Goal: Transaction & Acquisition: Purchase product/service

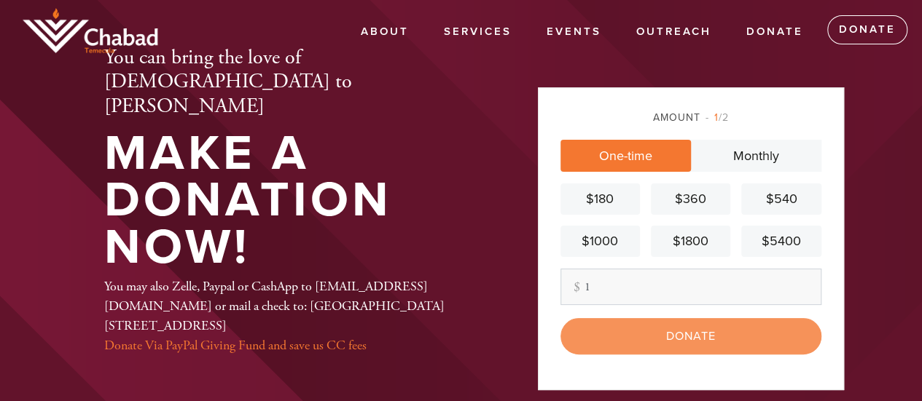
type input "1"
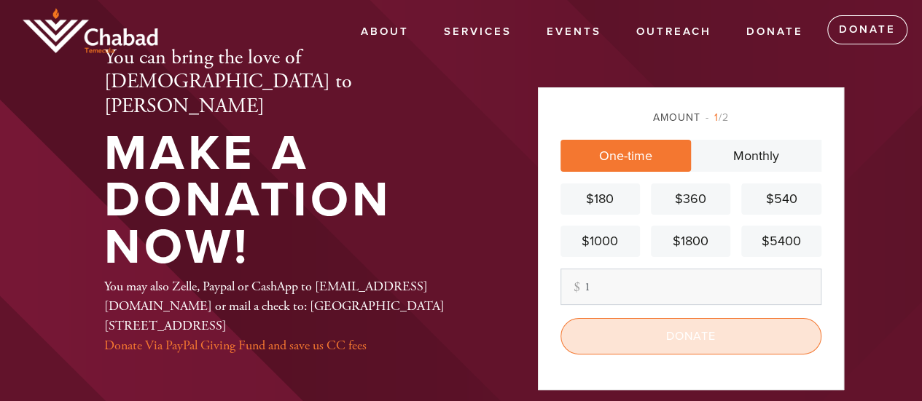
click at [623, 334] on input "Donate" at bounding box center [690, 336] width 261 height 36
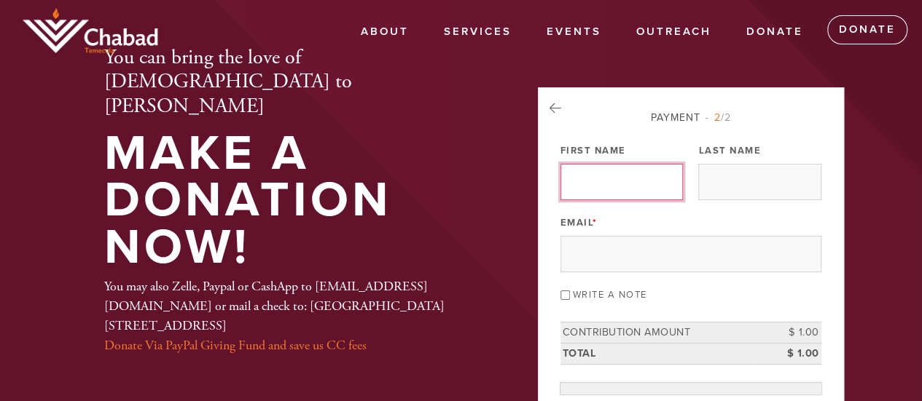
click at [600, 176] on input "First Name" at bounding box center [621, 182] width 122 height 36
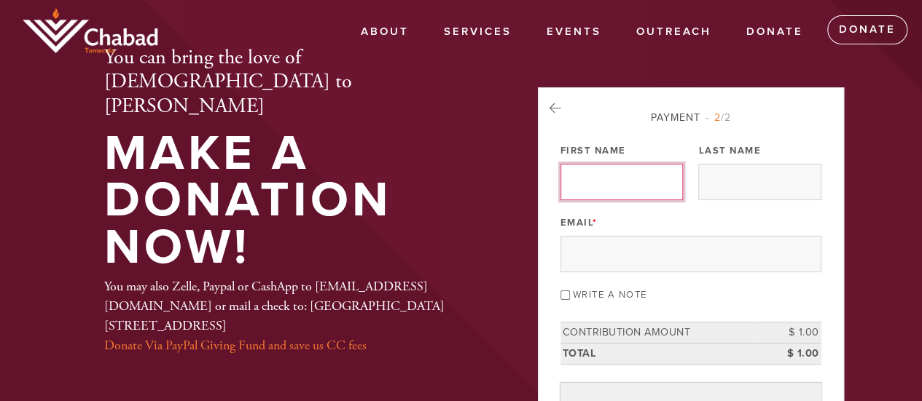
click at [621, 180] on input "First Name" at bounding box center [621, 182] width 122 height 36
type input "Yonasan"
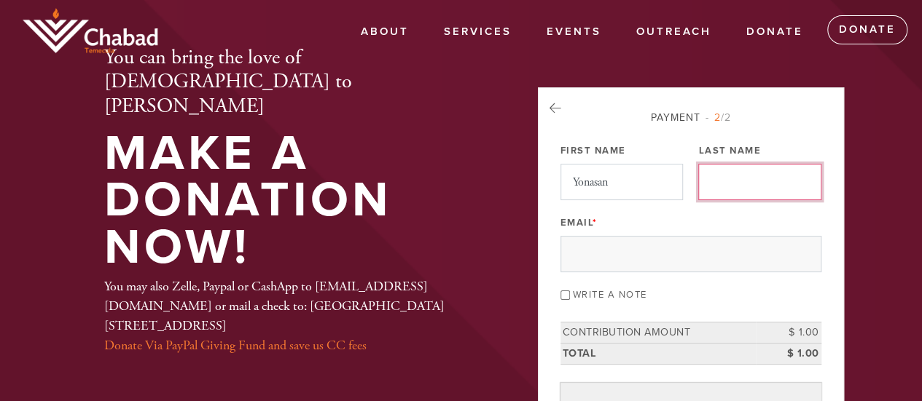
type input "[PERSON_NAME]"
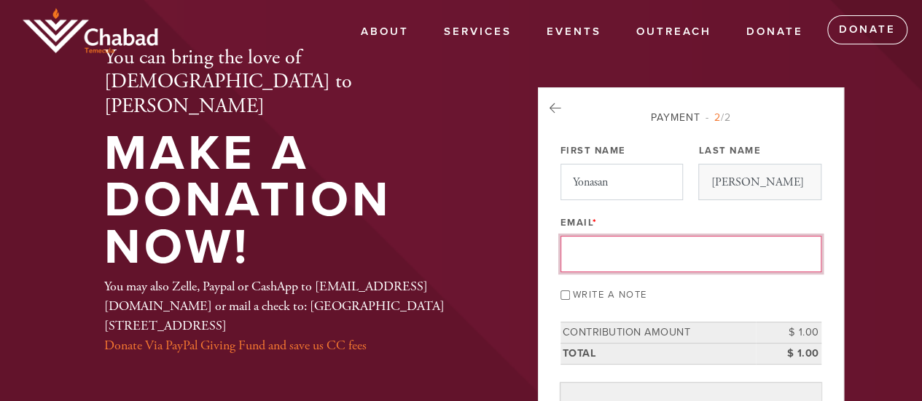
type input "[EMAIL_ADDRESS][DOMAIN_NAME]"
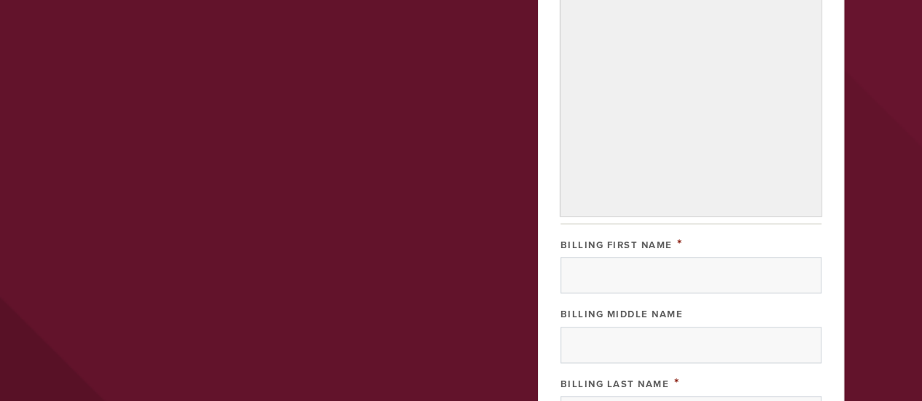
scroll to position [703, 0]
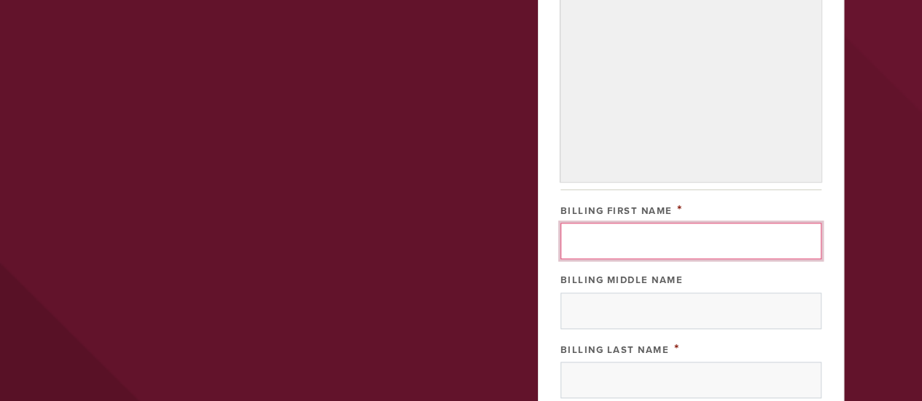
click at [620, 241] on input "Billing First Name" at bounding box center [690, 241] width 261 height 36
type input "Yonasan"
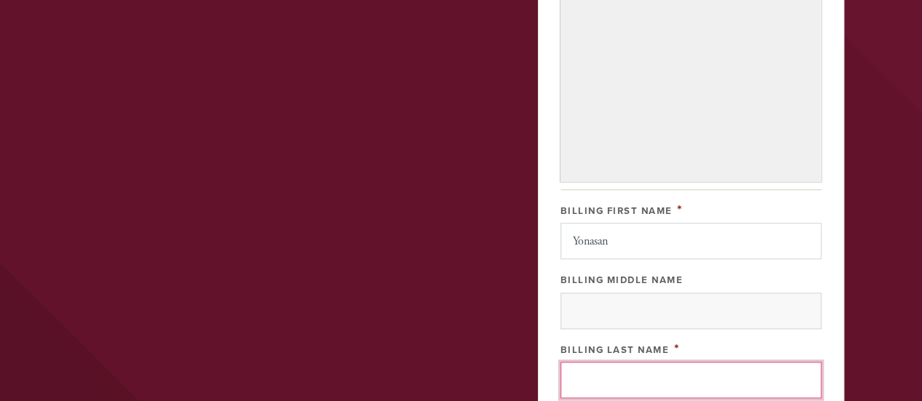
type input "[PERSON_NAME]"
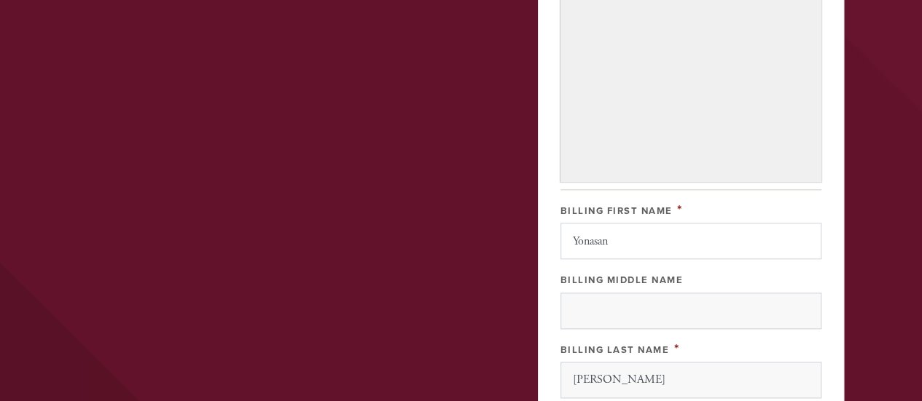
type input "[GEOGRAPHIC_DATA]"
type input "Temecula"
type input "[GEOGRAPHIC_DATA]"
type input "CA"
type input "92591"
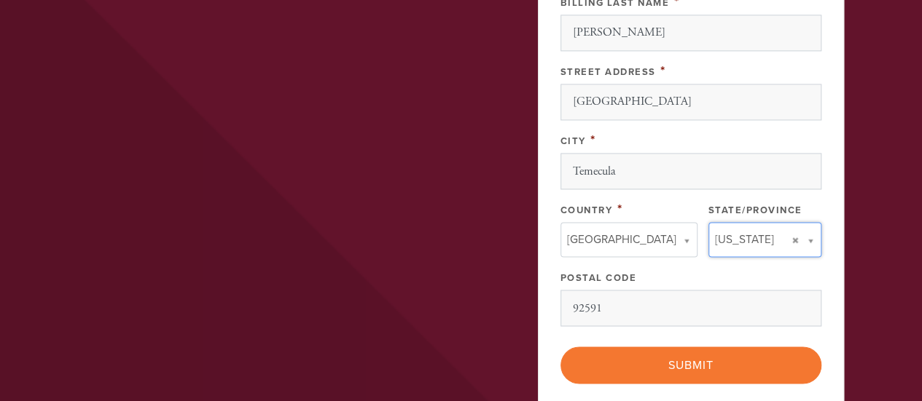
type input "CA"
type input "[GEOGRAPHIC_DATA]"
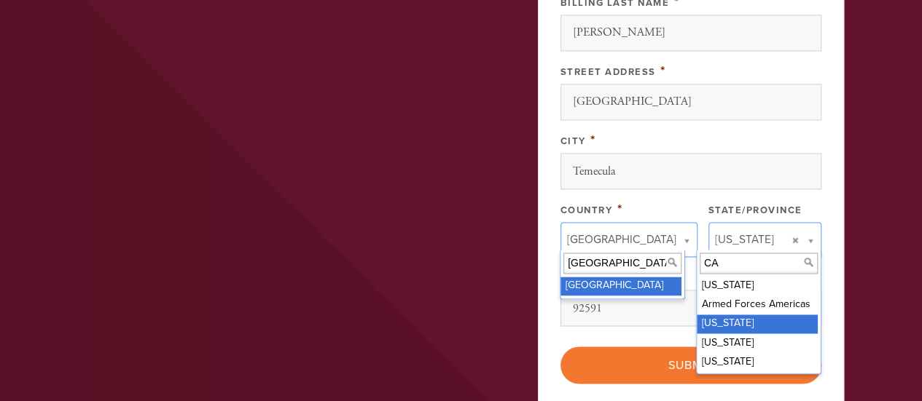
scroll to position [1123, 0]
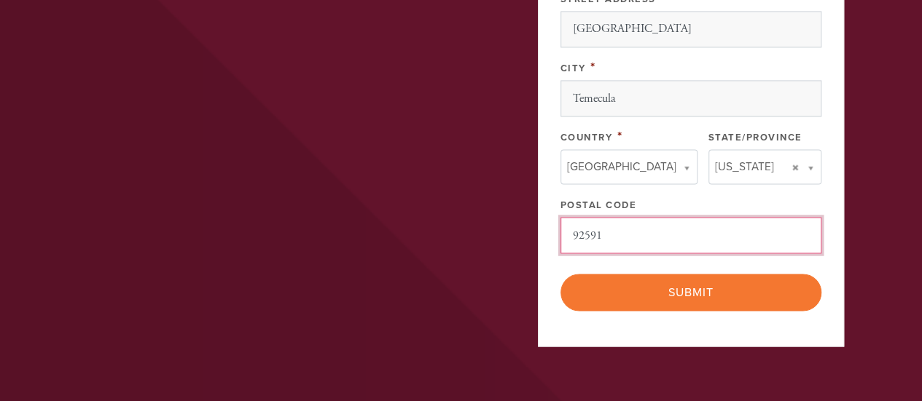
click at [624, 230] on input "92591" at bounding box center [690, 235] width 261 height 36
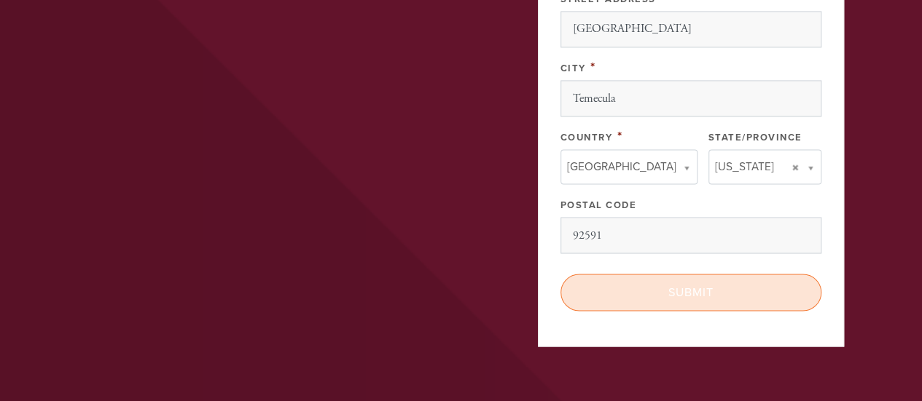
click at [627, 283] on input "Submit" at bounding box center [690, 292] width 261 height 36
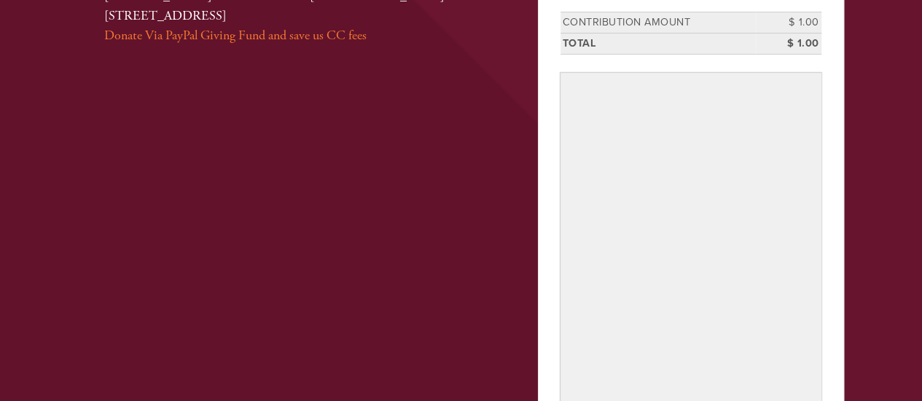
scroll to position [364, 0]
